Goal: Transaction & Acquisition: Purchase product/service

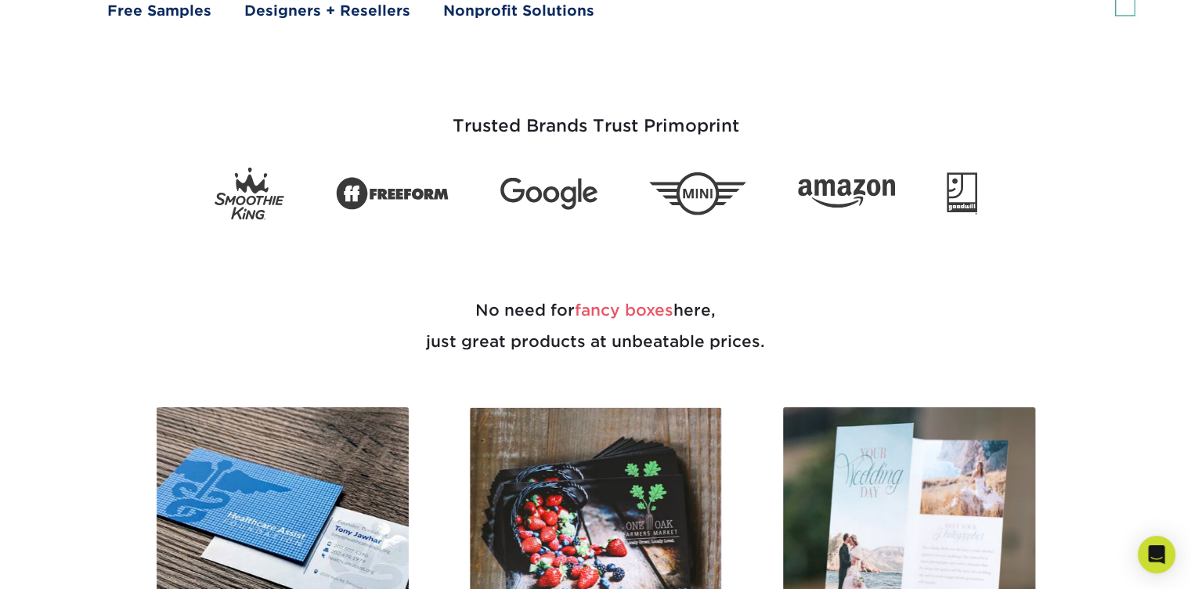
scroll to position [939, 0]
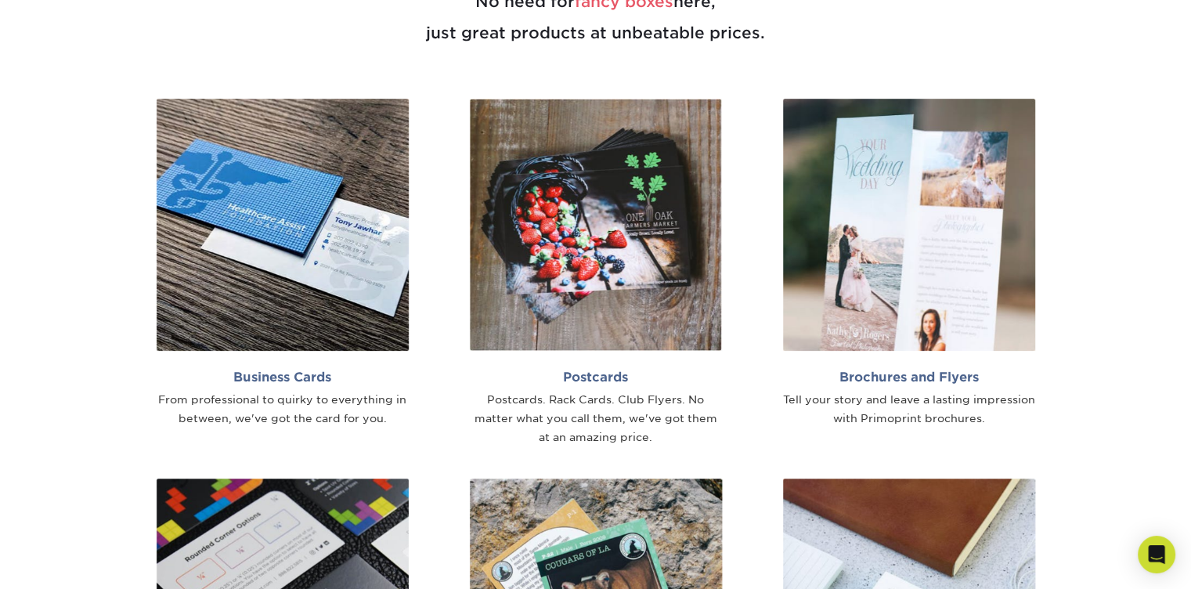
click at [283, 316] on img at bounding box center [283, 225] width 252 height 252
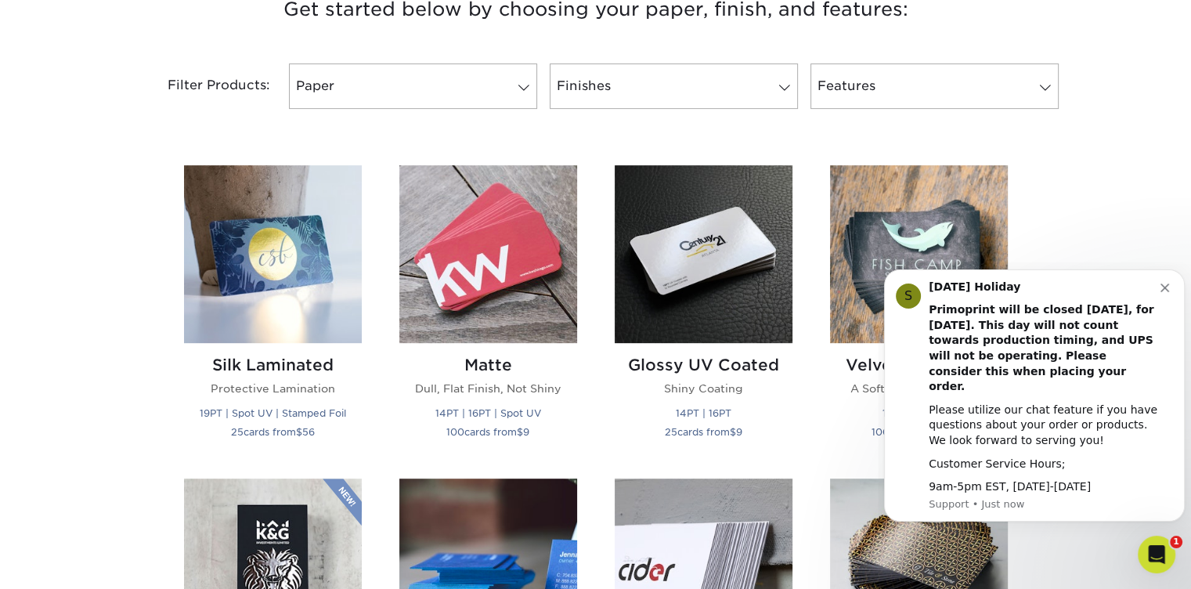
click at [1166, 292] on icon "Dismiss notification" at bounding box center [1164, 287] width 9 height 9
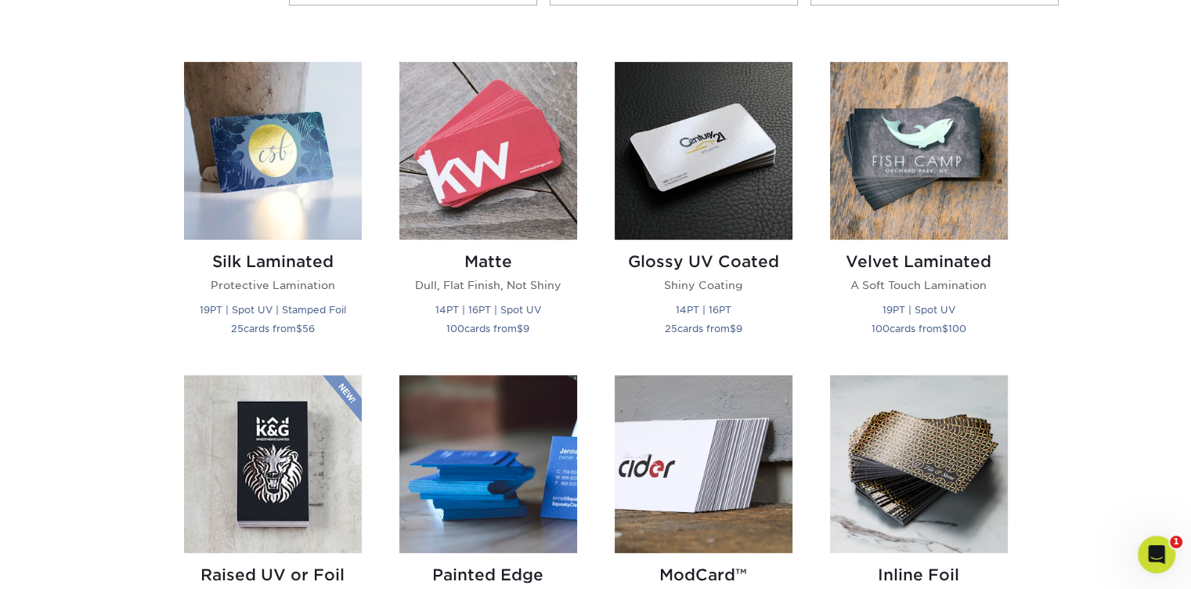
scroll to position [705, 0]
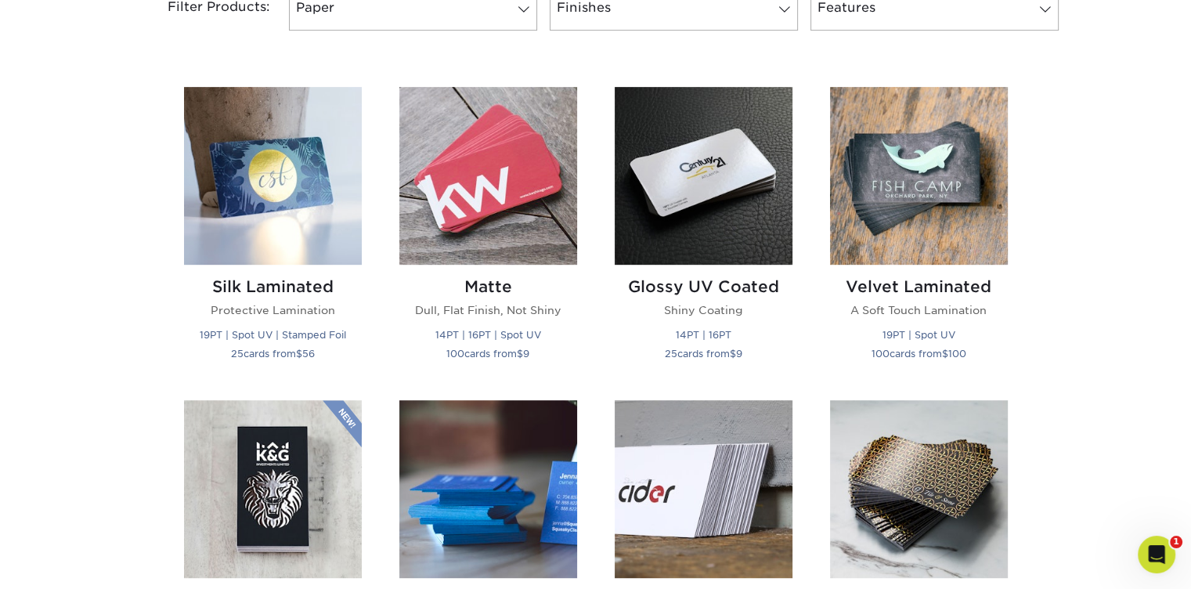
click at [468, 214] on img at bounding box center [488, 176] width 178 height 178
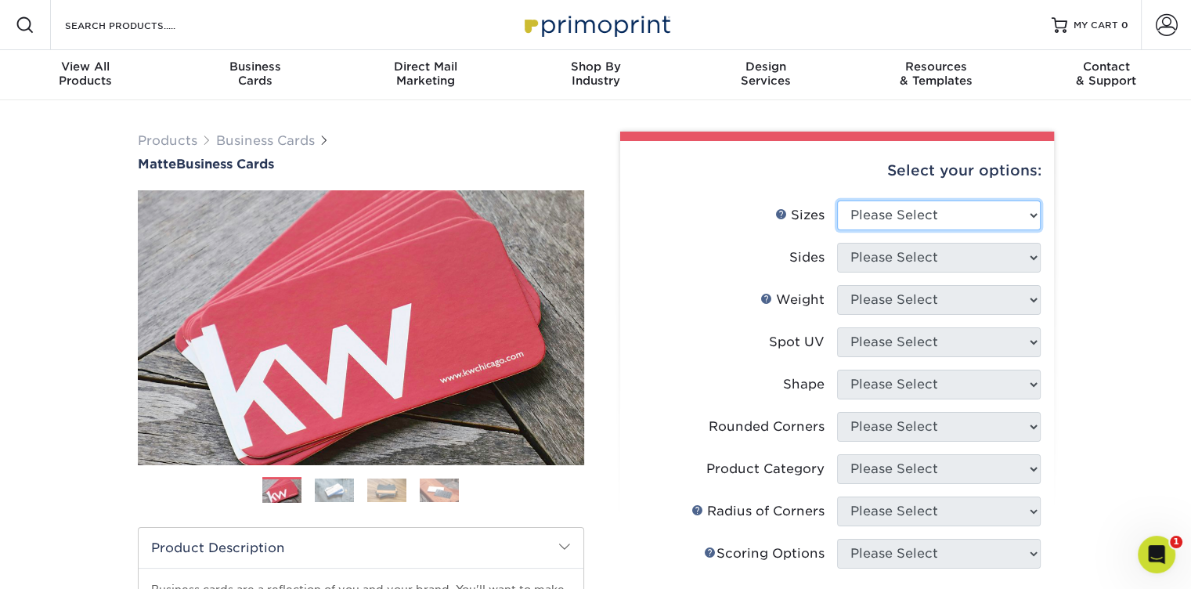
click at [902, 215] on select "Please Select 1.5" x 3.5" - Mini 1.75" x 3.5" - Mini 2" x 2" - Square 2" x 3" -…" at bounding box center [939, 215] width 204 height 30
select select "2.00x3.50"
click at [837, 200] on select "Please Select 1.5" x 3.5" - Mini 1.75" x 3.5" - Mini 2" x 2" - Square 2" x 3" -…" at bounding box center [939, 215] width 204 height 30
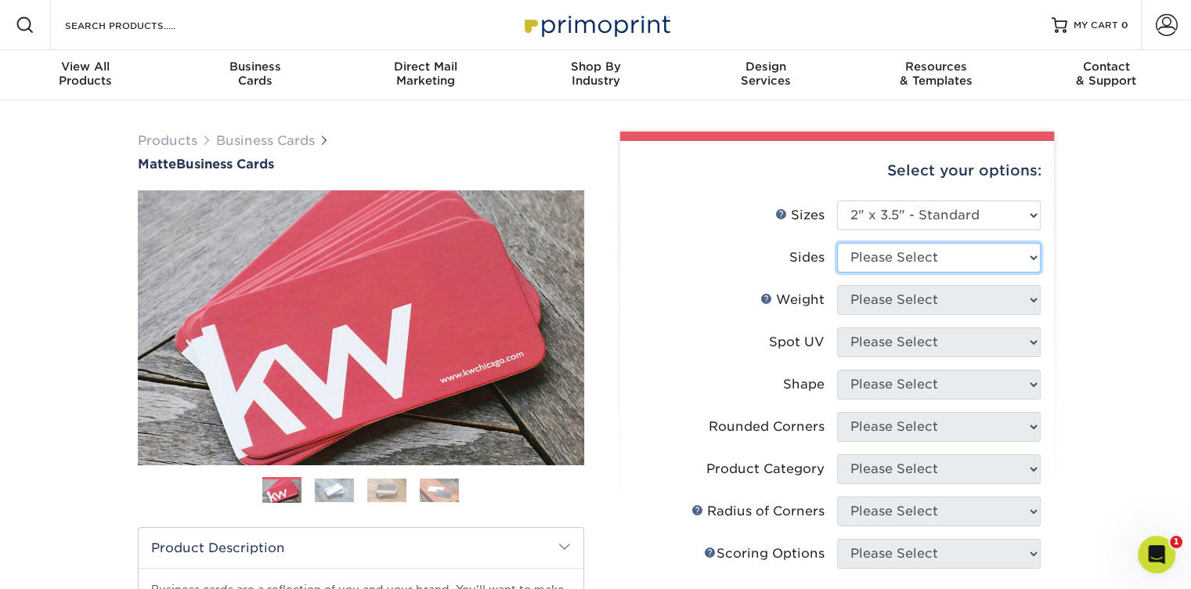
click at [910, 257] on select "Please Select Print Both Sides Print Front Only" at bounding box center [939, 258] width 204 height 30
select select "13abbda7-1d64-4f25-8bb2-c179b224825d"
click at [837, 243] on select "Please Select Print Both Sides Print Front Only" at bounding box center [939, 258] width 204 height 30
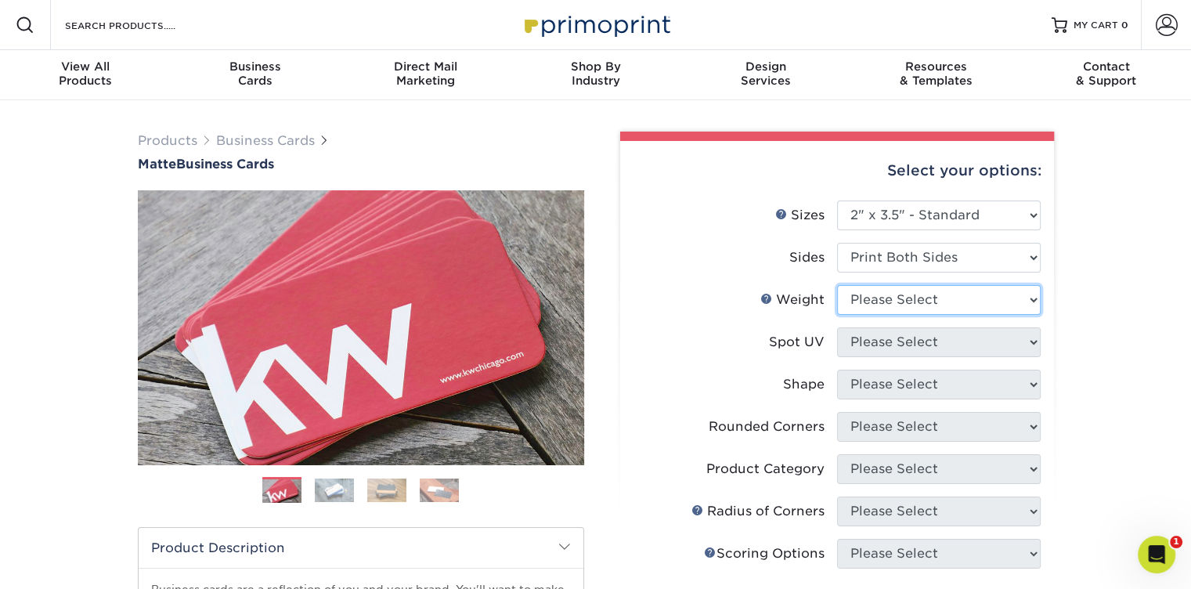
click at [919, 302] on select "Please Select 16PT 14PT" at bounding box center [939, 300] width 204 height 30
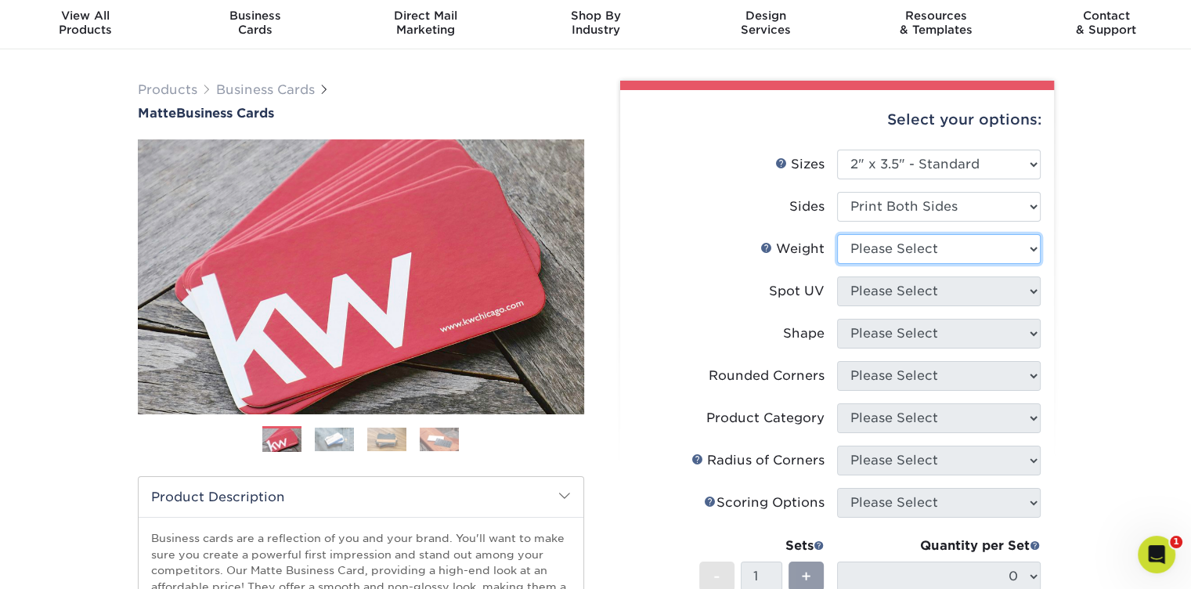
scroll to position [78, 0]
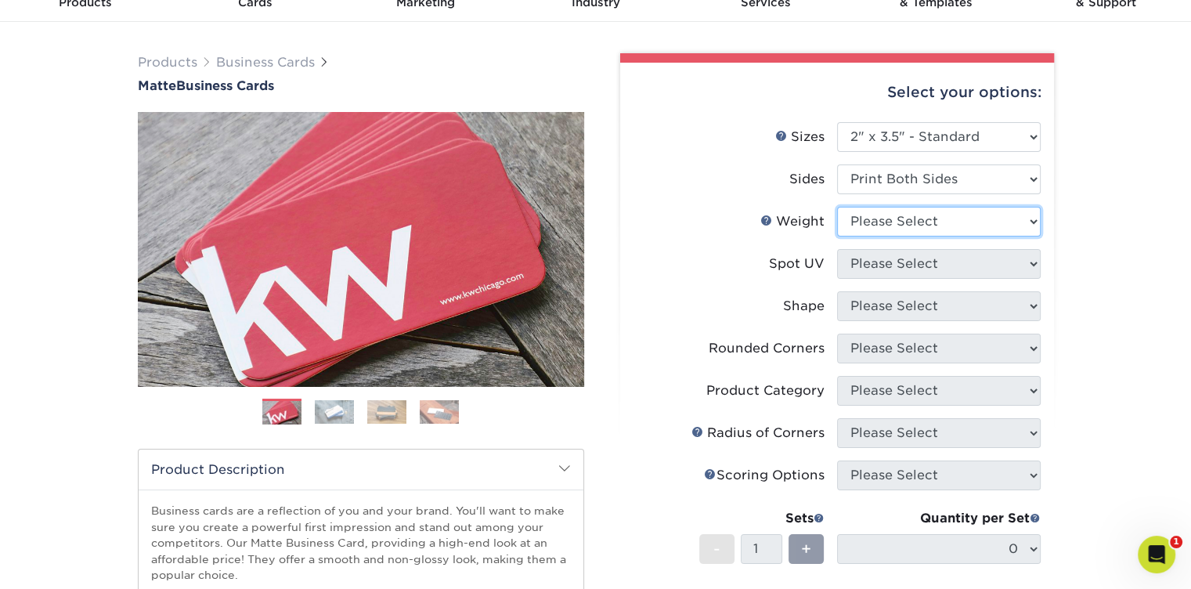
click at [896, 221] on select "Please Select 16PT 14PT" at bounding box center [939, 222] width 204 height 30
select select "14PT"
click at [837, 207] on select "Please Select 16PT 14PT" at bounding box center [939, 222] width 204 height 30
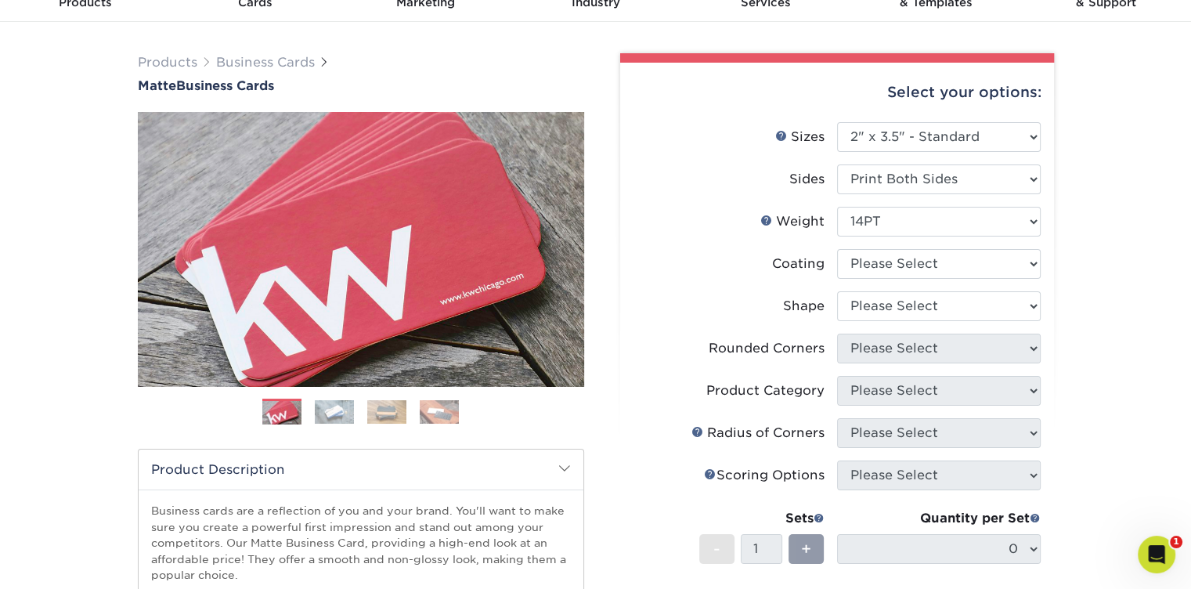
click at [764, 219] on link "Weight Help" at bounding box center [766, 220] width 13 height 13
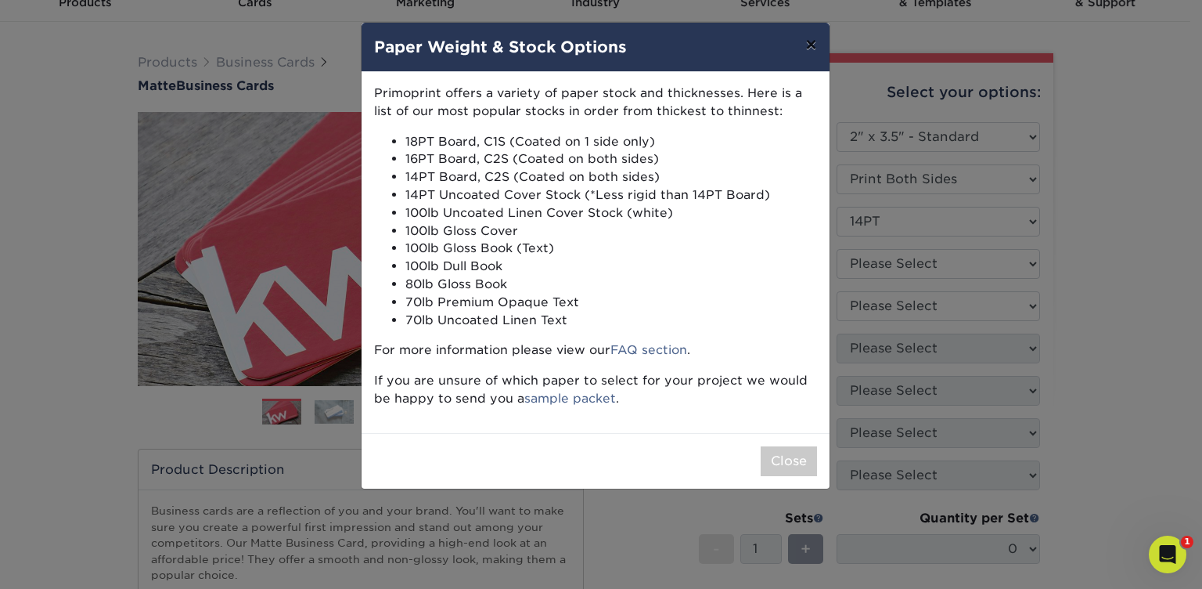
click at [805, 48] on button "×" at bounding box center [811, 45] width 36 height 44
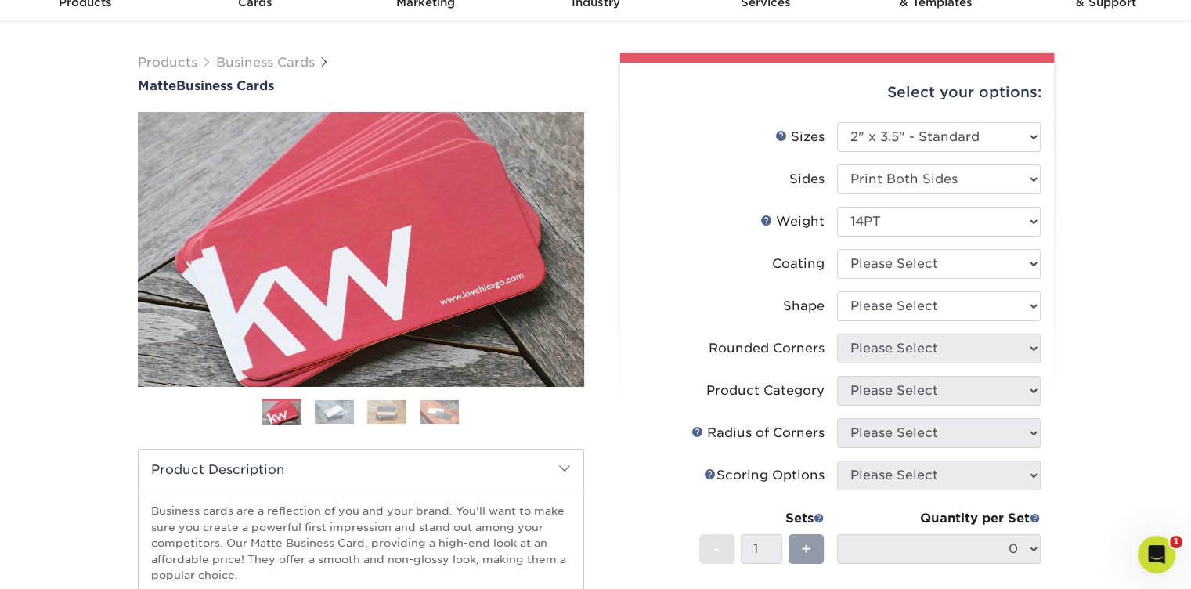
click at [781, 132] on link "Sizes Help" at bounding box center [781, 135] width 13 height 13
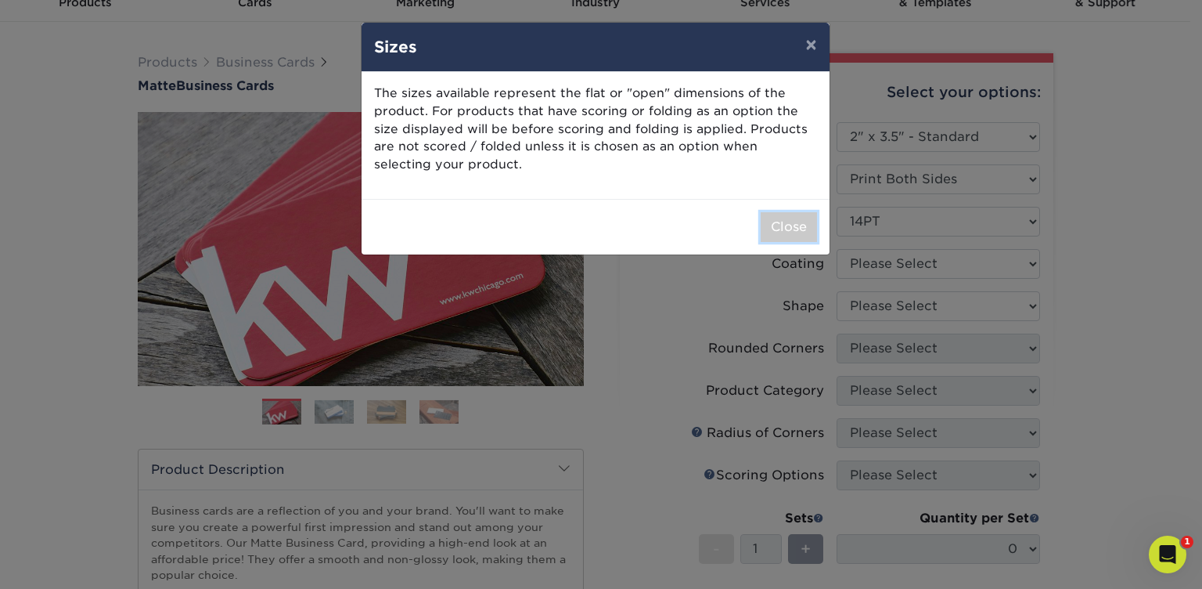
click at [792, 229] on button "Close" at bounding box center [789, 227] width 56 height 30
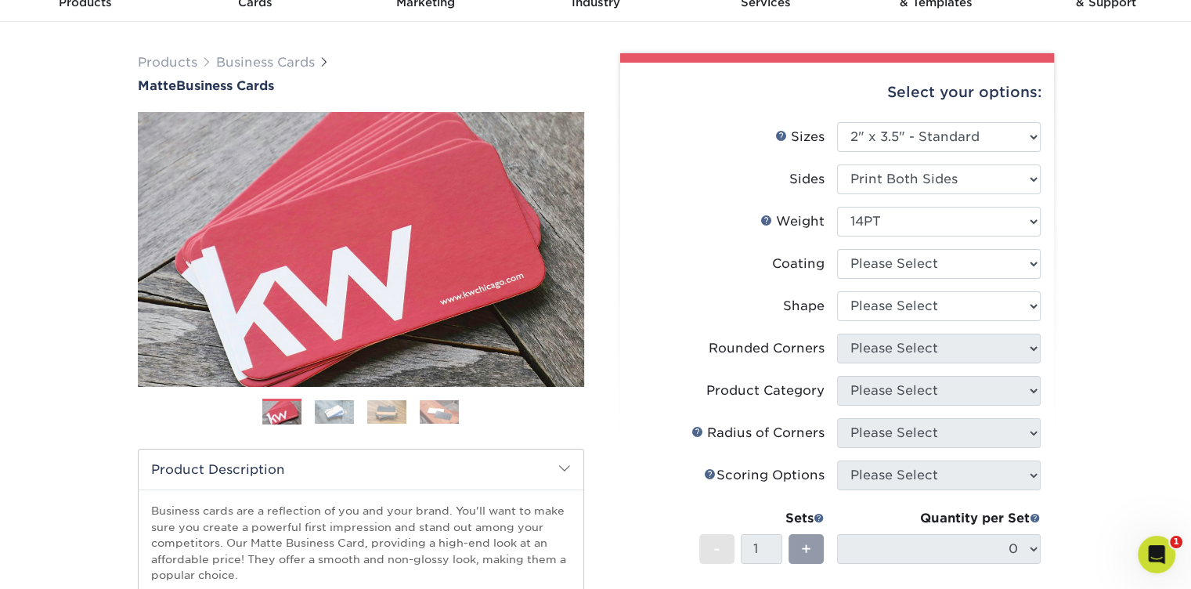
click at [767, 217] on link "Weight Help" at bounding box center [766, 220] width 13 height 13
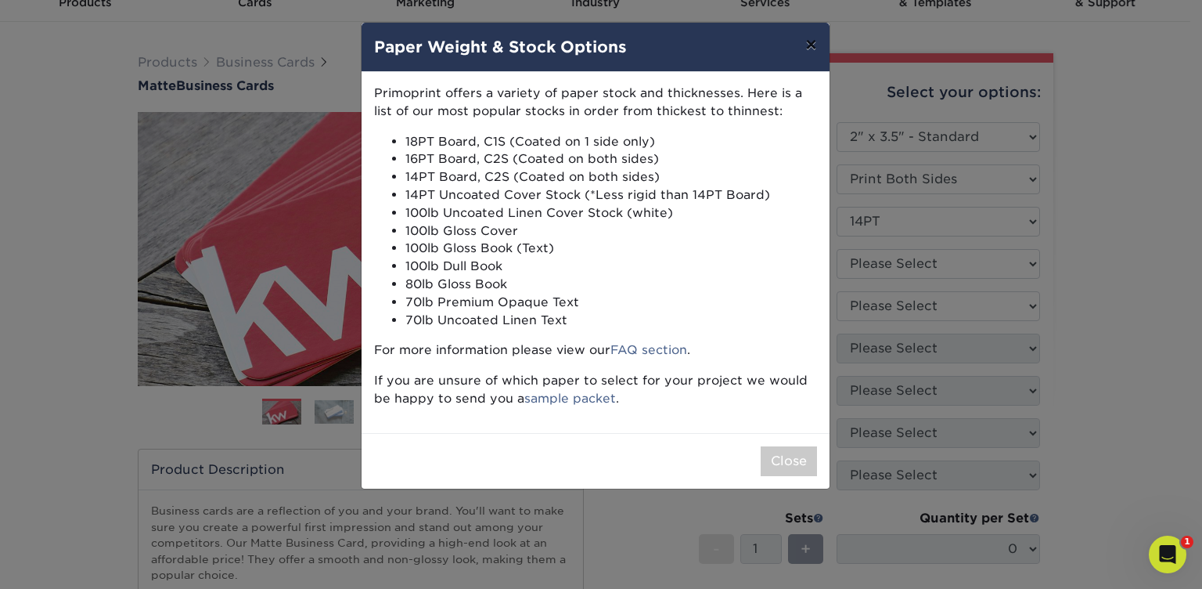
click at [808, 48] on button "×" at bounding box center [811, 45] width 36 height 44
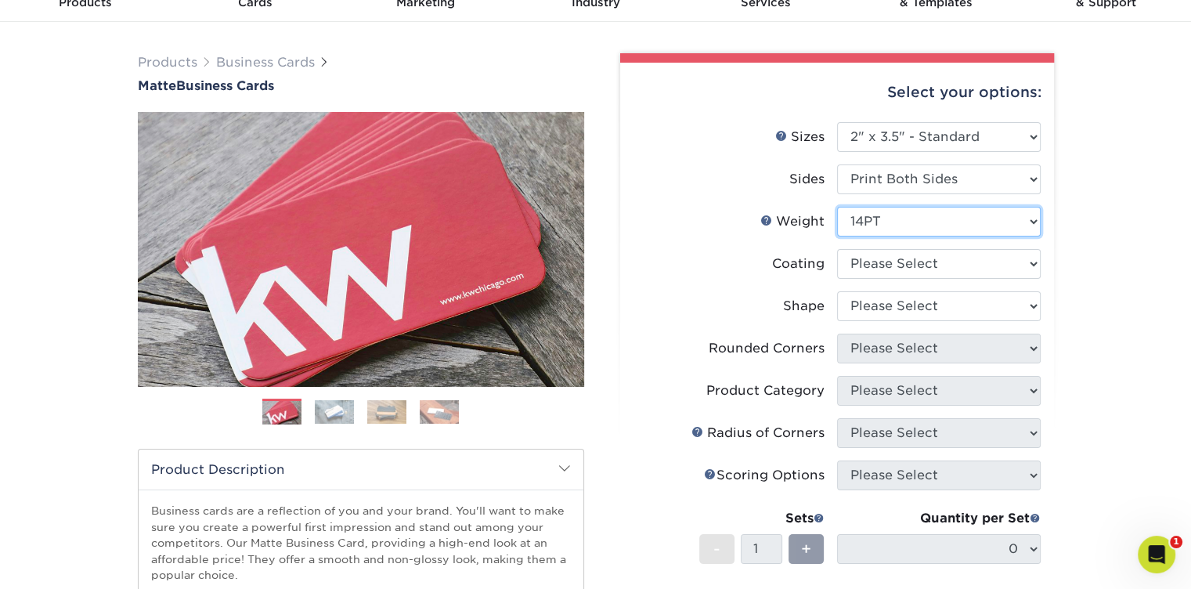
click at [876, 218] on select "Please Select 16PT 14PT" at bounding box center [939, 222] width 204 height 30
click at [872, 259] on select at bounding box center [939, 264] width 204 height 30
select select "121bb7b5-3b4d-429f-bd8d-bbf80e953313"
click at [837, 249] on select at bounding box center [939, 264] width 204 height 30
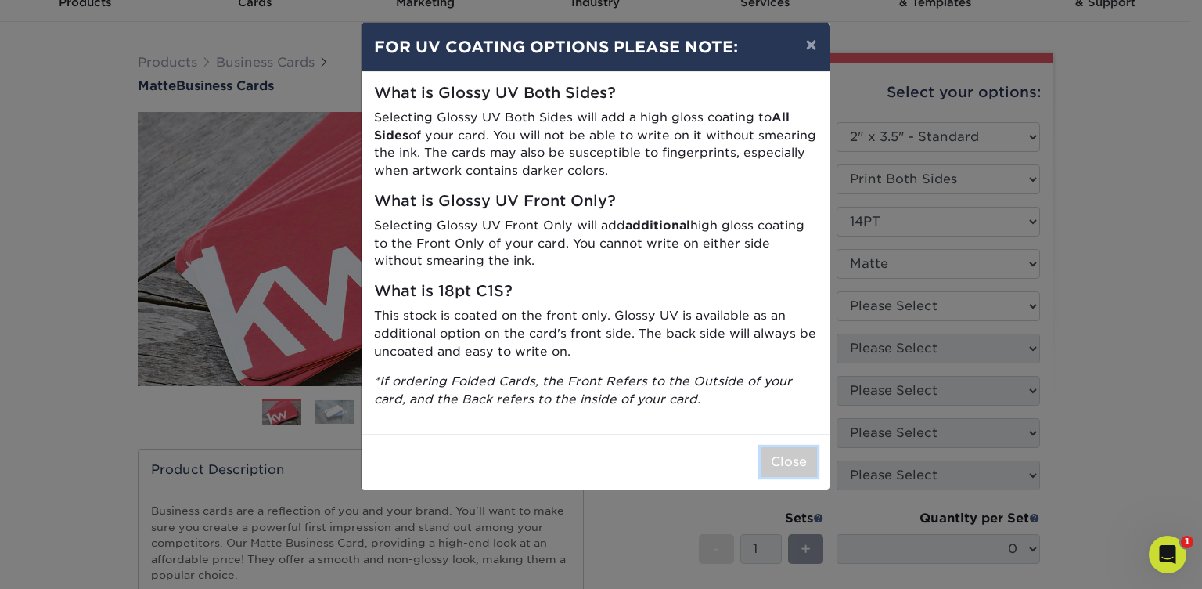
click at [780, 458] on button "Close" at bounding box center [789, 462] width 56 height 30
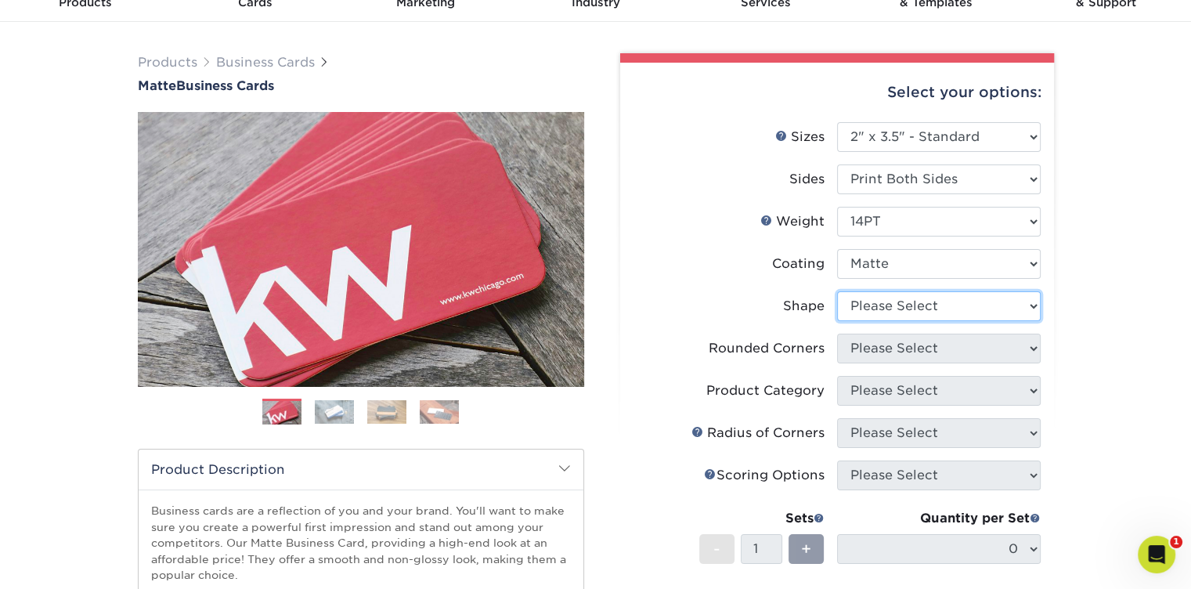
click at [885, 301] on select "Please Select Standard" at bounding box center [939, 306] width 204 height 30
select select "standard"
click at [837, 291] on select "Please Select Standard" at bounding box center [939, 306] width 204 height 30
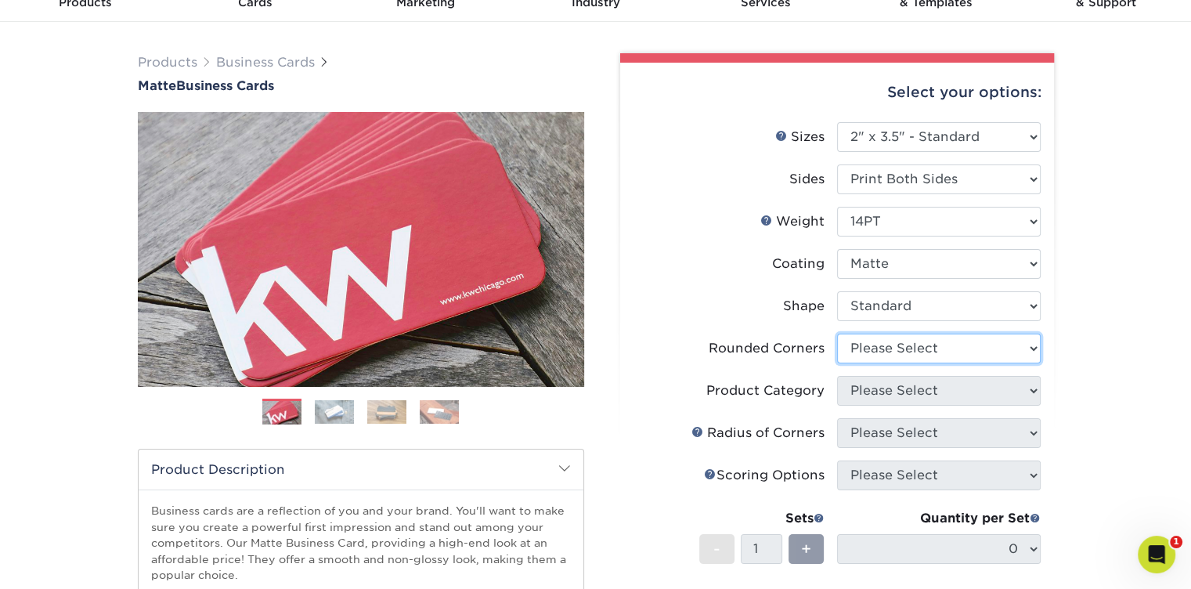
click at [908, 353] on select "Please Select Yes - Round 2 Corners Yes - Round 4 Corners No" at bounding box center [939, 348] width 204 height 30
click at [837, 333] on select "Please Select Yes - Round 2 Corners Yes - Round 4 Corners No" at bounding box center [939, 348] width 204 height 30
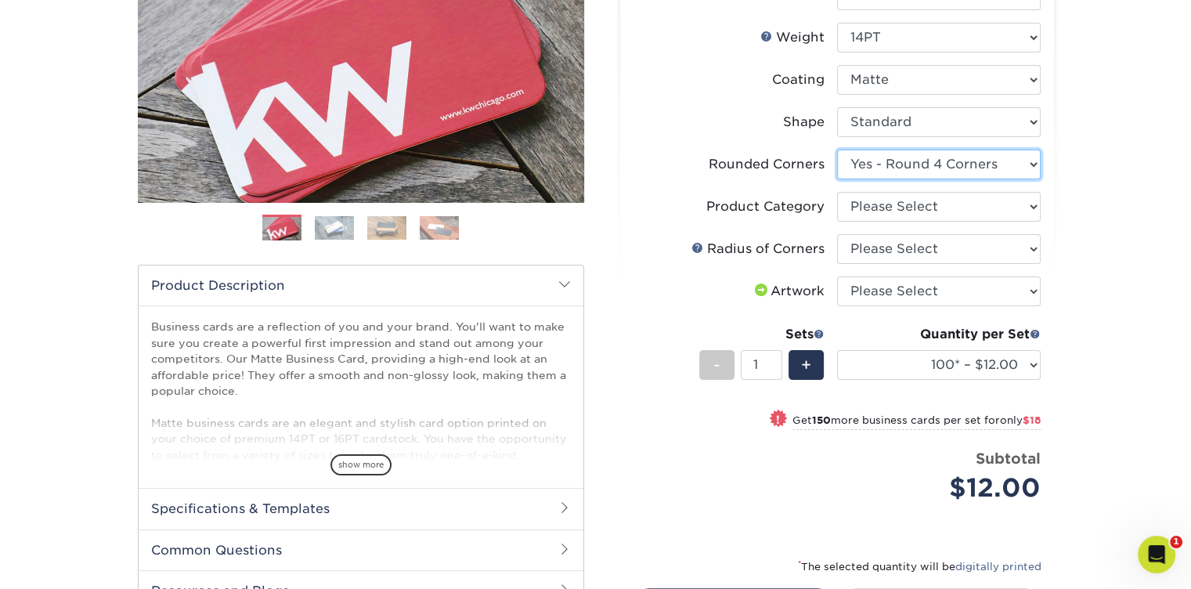
scroll to position [235, 0]
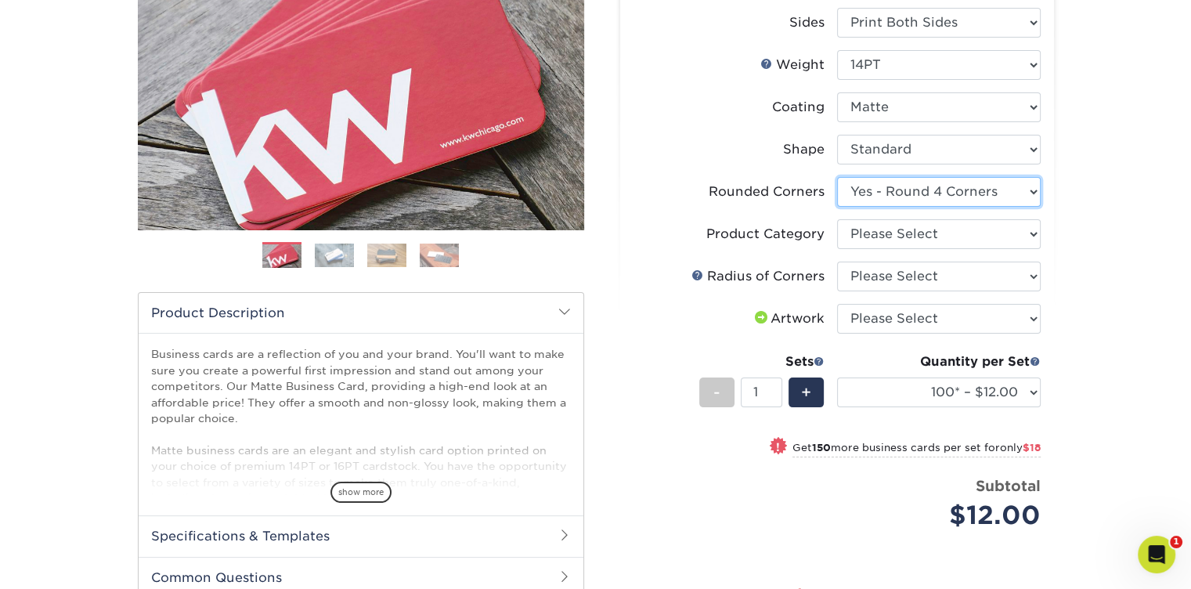
click at [933, 195] on select "Please Select Yes - Round 2 Corners Yes - Round 4 Corners No" at bounding box center [939, 192] width 204 height 30
select select "0"
click at [837, 177] on select "Please Select Yes - Round 2 Corners Yes - Round 4 Corners No" at bounding box center [939, 192] width 204 height 30
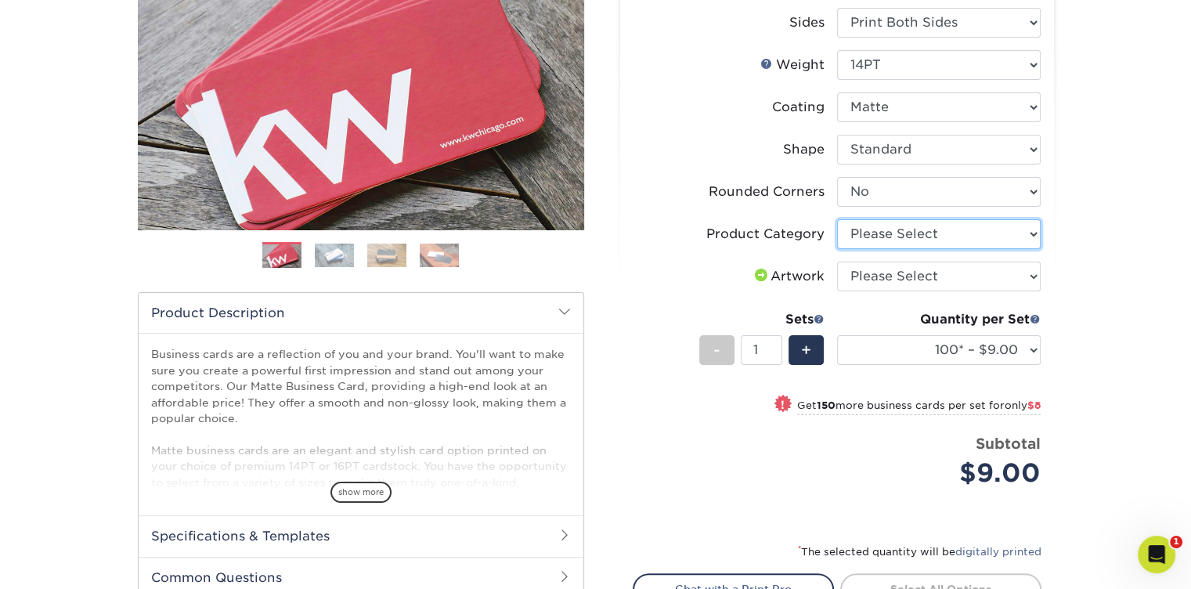
click at [932, 235] on select "Please Select Business Cards" at bounding box center [939, 234] width 204 height 30
select select "3b5148f1-0588-4f88-a218-97bcfdce65c1"
click at [837, 219] on select "Please Select Business Cards" at bounding box center [939, 234] width 204 height 30
click at [911, 275] on select "Please Select I will upload files I need a design - $100" at bounding box center [939, 276] width 204 height 30
select select "upload"
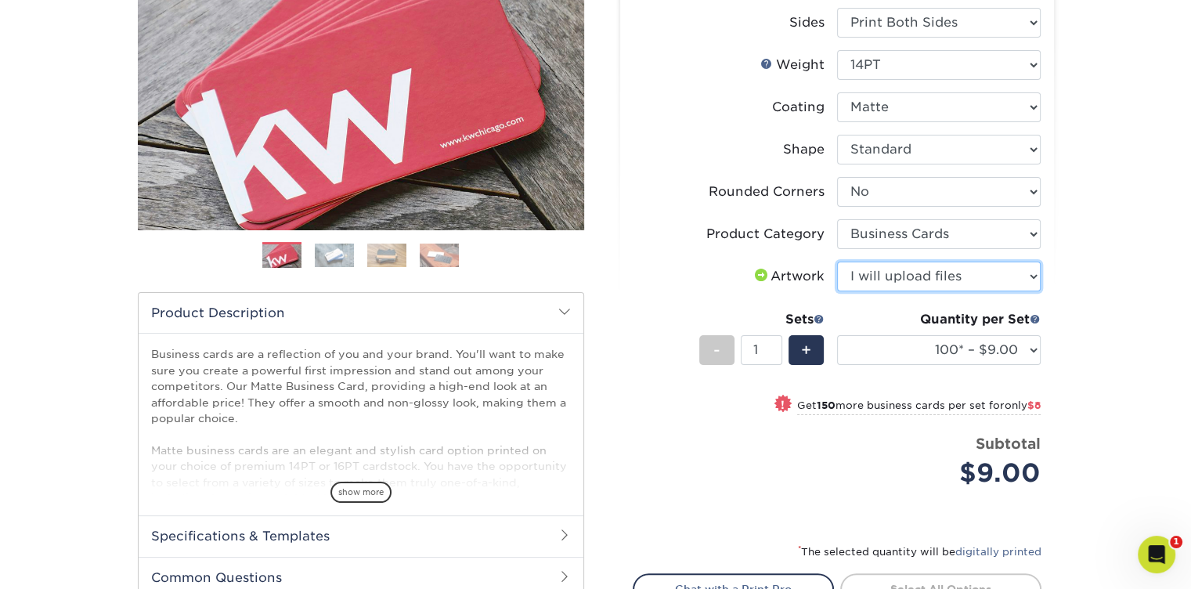
click at [837, 261] on select "Please Select I will upload files I need a design - $100" at bounding box center [939, 276] width 204 height 30
